Goal: Navigation & Orientation: Find specific page/section

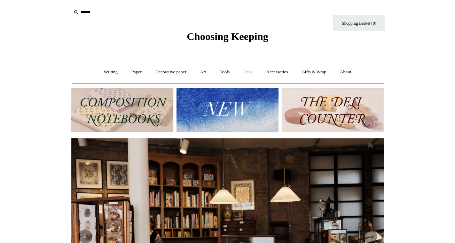
click at [259, 75] on link "Desk +" at bounding box center [248, 72] width 22 height 18
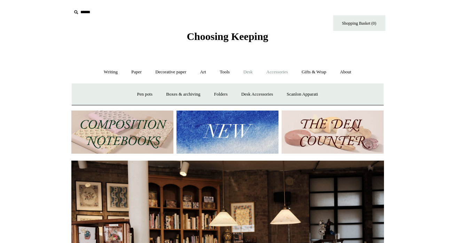
click at [278, 70] on link "Accessories +" at bounding box center [277, 72] width 34 height 18
click at [115, 94] on link "Personal Accessories +" at bounding box center [109, 94] width 50 height 18
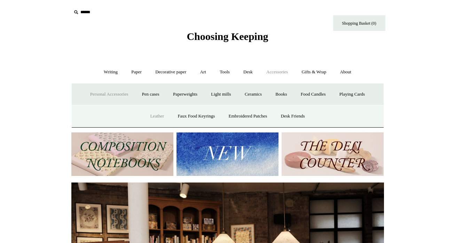
click at [154, 113] on link "Leather" at bounding box center [157, 116] width 26 height 18
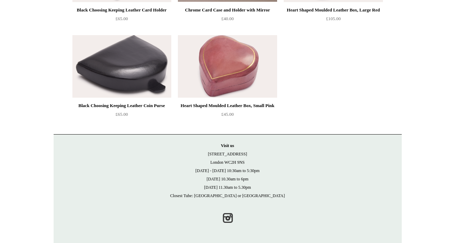
scroll to position [27, 0]
